Goal: Task Accomplishment & Management: Use online tool/utility

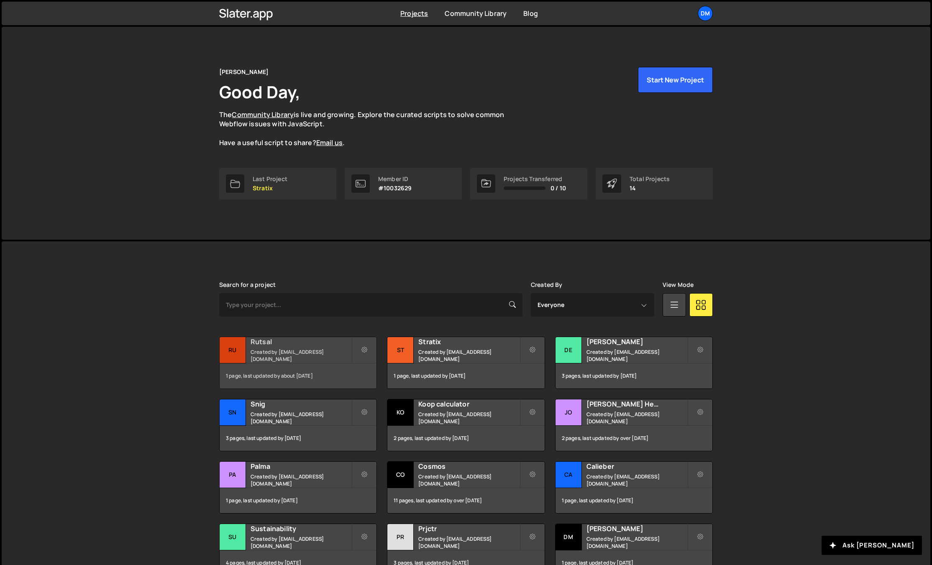
click at [295, 357] on small "Created by [EMAIL_ADDRESS][DOMAIN_NAME]" at bounding box center [300, 355] width 101 height 14
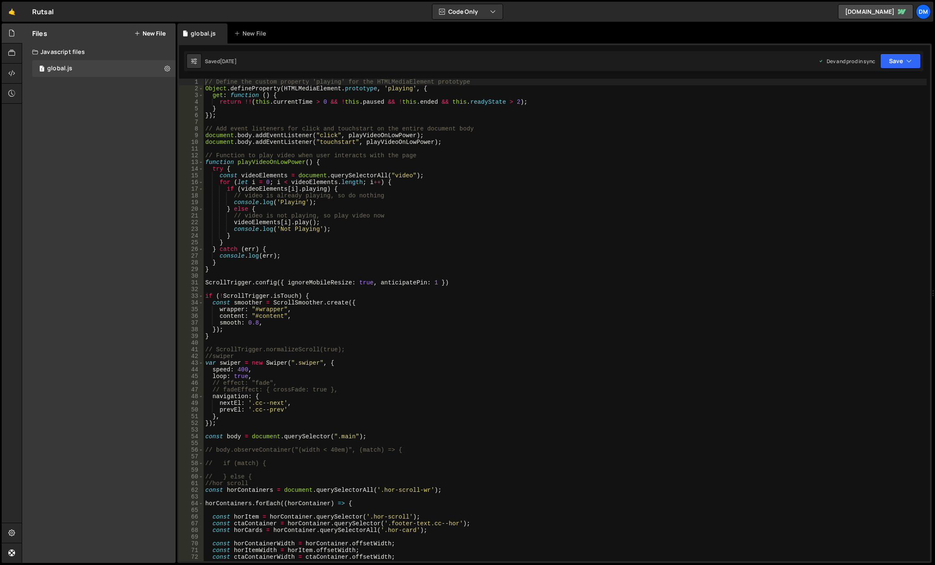
type textarea "nextEl: '.cc--next',"
click at [509, 401] on div "// Define the custom property 'playing' for the HTMLMediaElement prototype Obje…" at bounding box center [565, 327] width 723 height 496
type input "в"
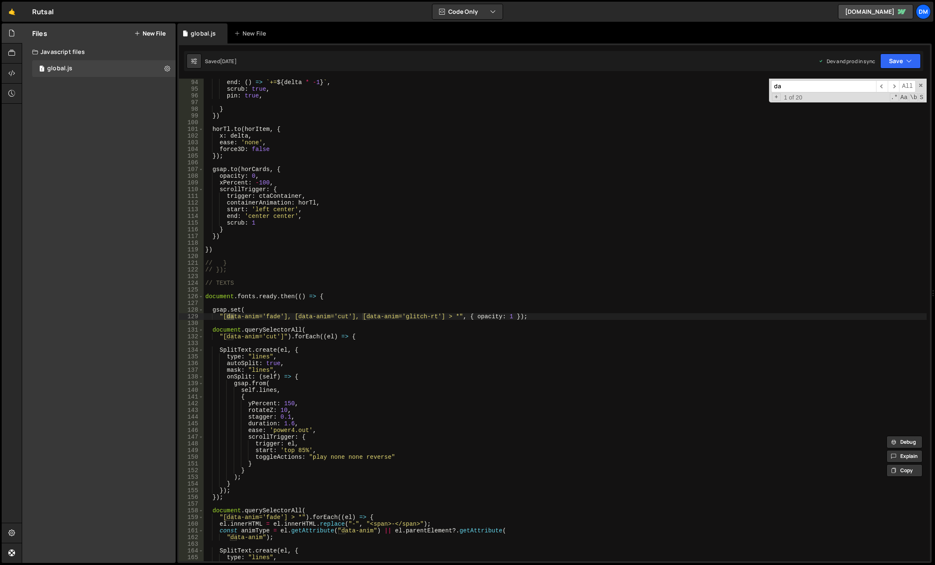
scroll to position [622, 0]
type input "data0a"
click at [442, 327] on div "start : 'center 60%' , end : ( ) => ` += ${ delta * - 1 } ` , scrub : true , pi…" at bounding box center [565, 320] width 723 height 496
drag, startPoint x: 351, startPoint y: 315, endPoint x: 293, endPoint y: 318, distance: 57.8
click at [293, 318] on div "start : 'center 60%' , end : ( ) => ` += ${ delta * - 1 } ` , scrub : true , pi…" at bounding box center [565, 320] width 723 height 496
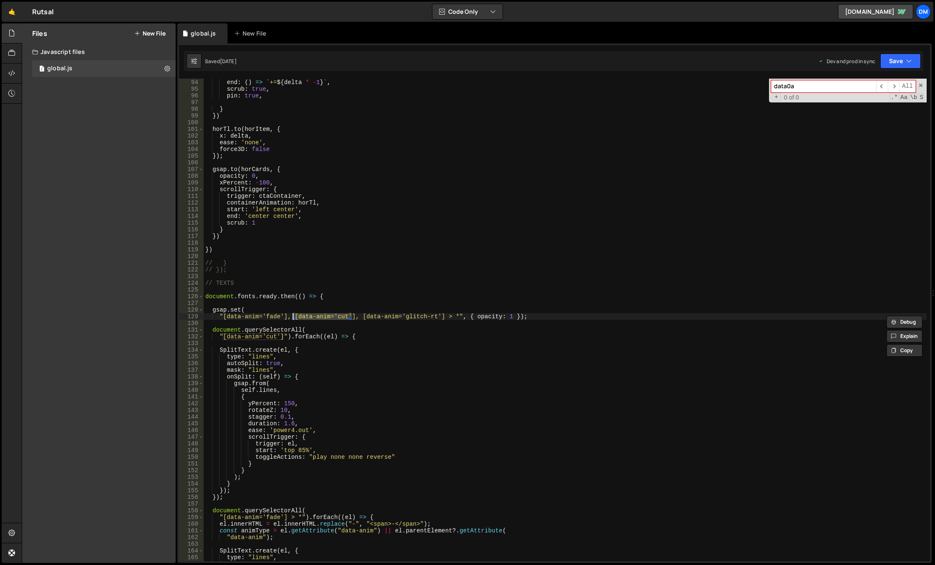
click at [360, 316] on div "start : 'center 60%' , end : ( ) => ` += ${ delta * - 1 } ` , scrub : true , pi…" at bounding box center [565, 320] width 723 height 496
paste textarea "cut'][data-anim='"
click at [406, 316] on div "start : 'center 60%' , end : ( ) => ` += ${ delta * - 1 } ` , scrub : true , pi…" at bounding box center [565, 320] width 723 height 496
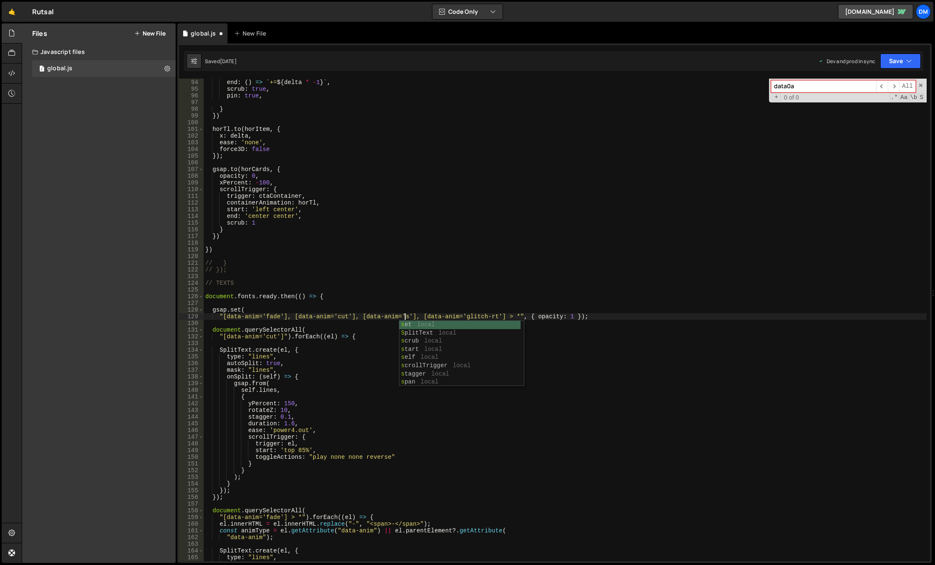
scroll to position [0, 14]
type textarea ""[data-anim='fade'], [data-anim='cut'], [data-anim='scroll'], [data-anim='glitc…"
click at [481, 254] on div "start : 'center 60%' , end : ( ) => ` += ${ delta * - 1 } ` , scrub : true , pi…" at bounding box center [565, 320] width 723 height 496
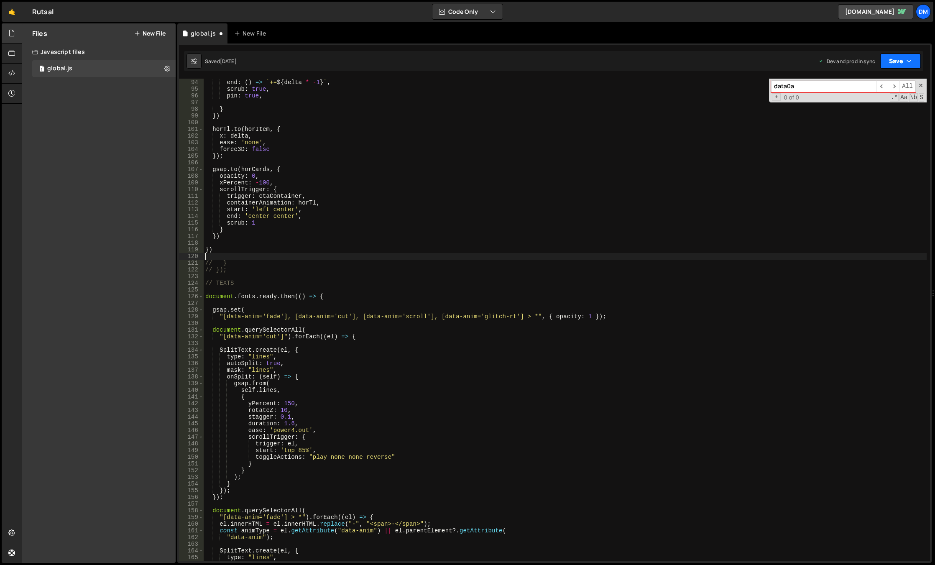
click at [900, 63] on button "Save" at bounding box center [900, 61] width 41 height 15
click at [876, 117] on div "Saved 4 days ago" at bounding box center [872, 118] width 87 height 10
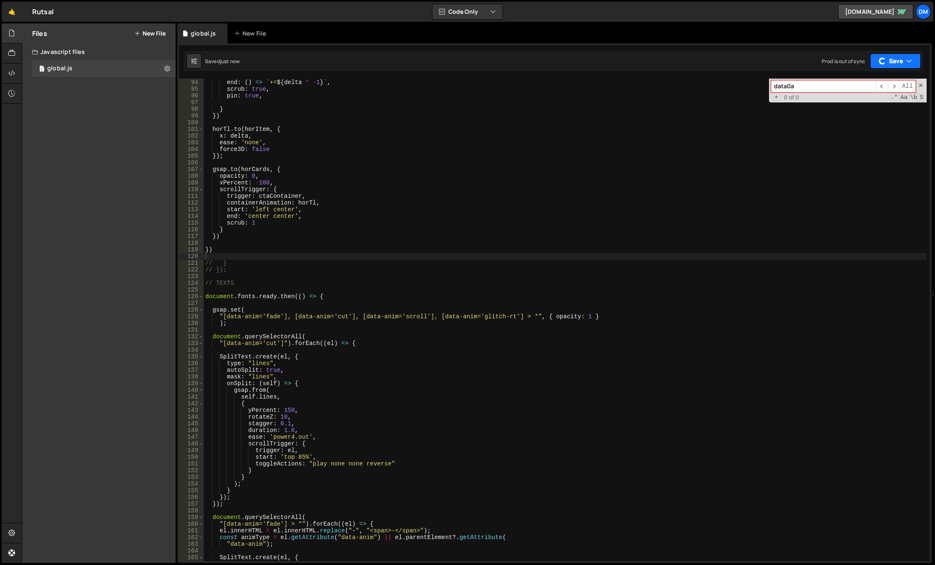
click at [892, 66] on button "Save" at bounding box center [895, 61] width 51 height 15
click at [877, 84] on div "Save to Staging S" at bounding box center [872, 81] width 87 height 8
click at [700, 302] on div "start : 'center 60%' , end : ( ) => ` += ${ delta * - 1 } ` , scrub : true , pi…" at bounding box center [565, 320] width 723 height 496
